Goal: Book appointment/travel/reservation

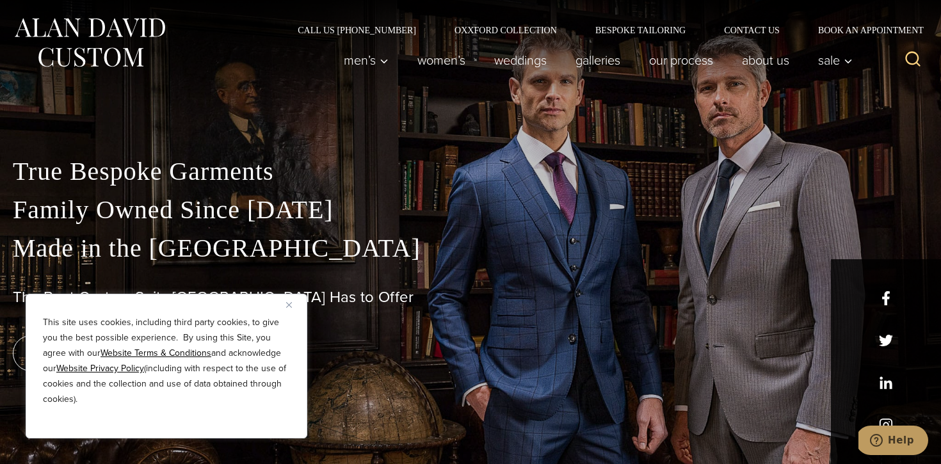
click at [286, 305] on img "Close" at bounding box center [289, 305] width 6 height 6
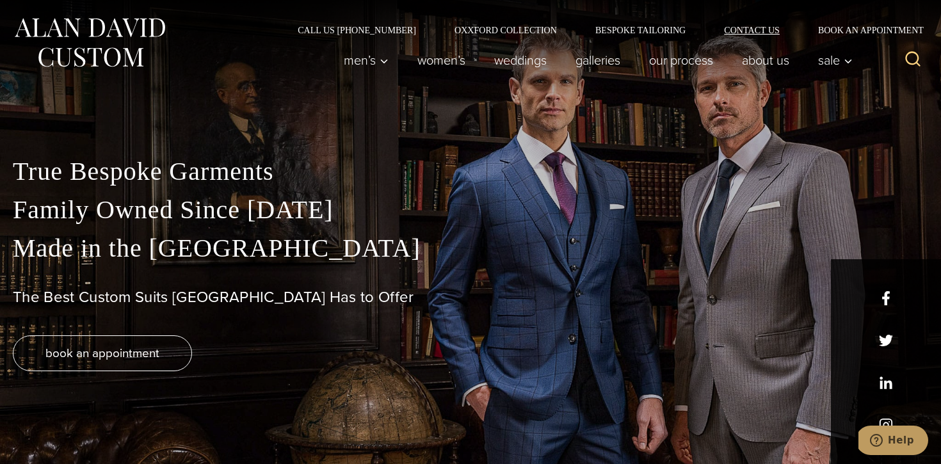
click at [760, 30] on link "Contact Us" at bounding box center [752, 30] width 94 height 9
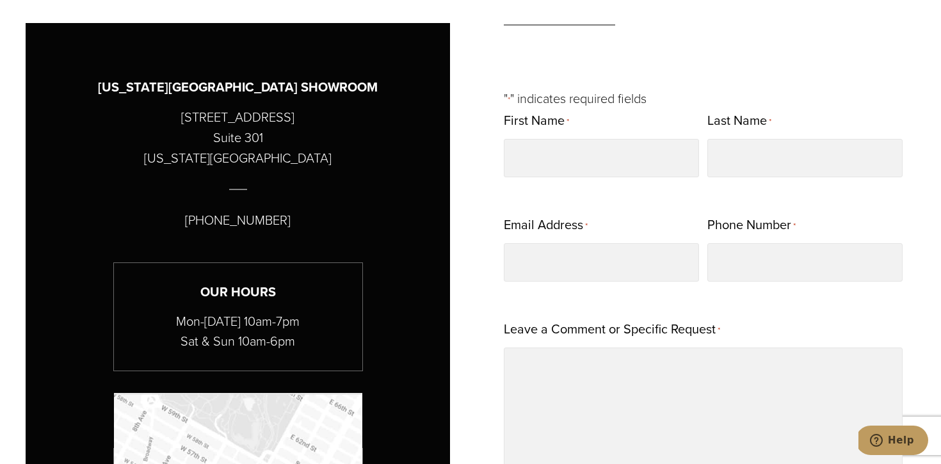
scroll to position [595, 0]
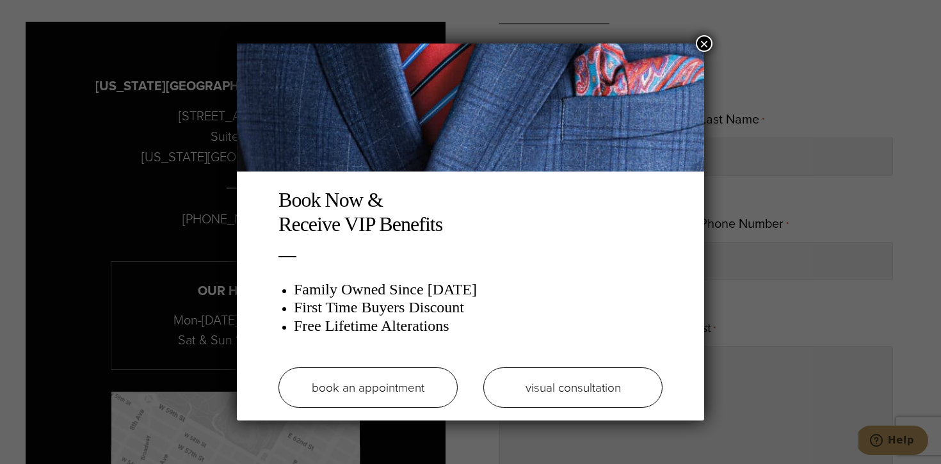
click at [379, 389] on link "book an appointment" at bounding box center [368, 387] width 179 height 40
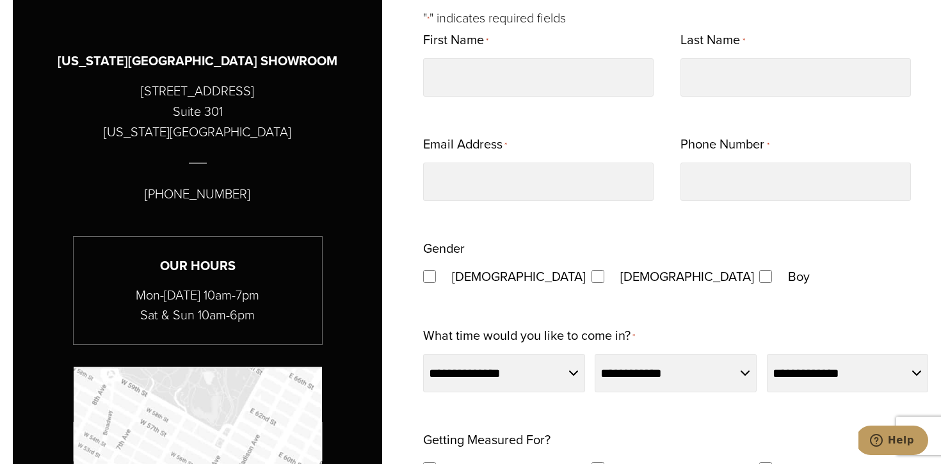
scroll to position [645, 0]
